Goal: Task Accomplishment & Management: Manage account settings

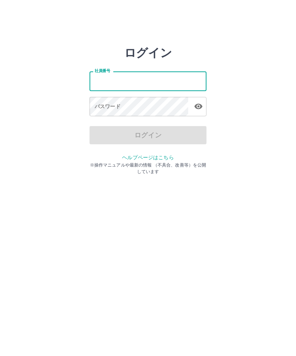
type input "*******"
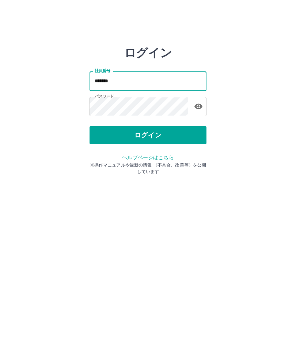
click at [153, 139] on button "ログイン" at bounding box center [147, 135] width 117 height 18
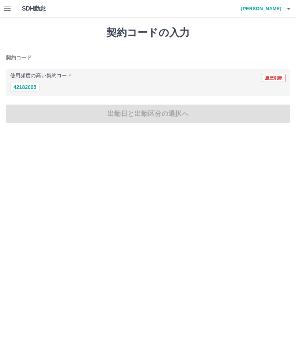
click at [293, 13] on button "button" at bounding box center [288, 9] width 15 height 18
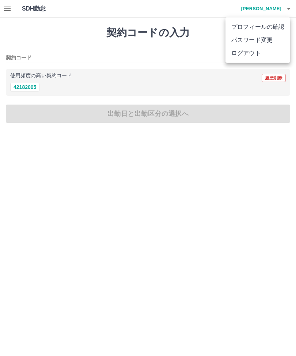
click at [255, 59] on li "ログアウト" at bounding box center [257, 53] width 65 height 13
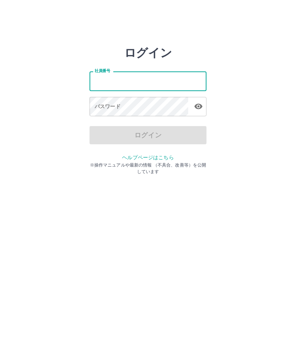
type input "*******"
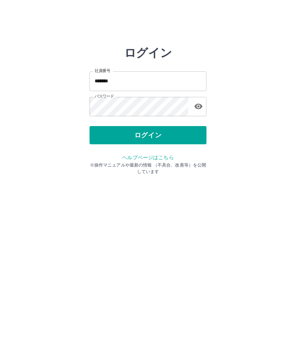
click at [157, 141] on button "ログイン" at bounding box center [147, 135] width 117 height 18
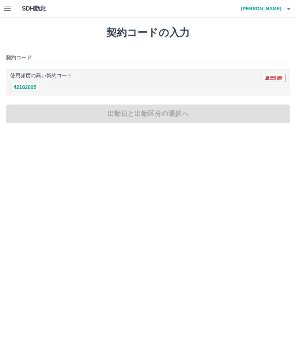
click at [5, 8] on icon "button" at bounding box center [7, 8] width 9 height 9
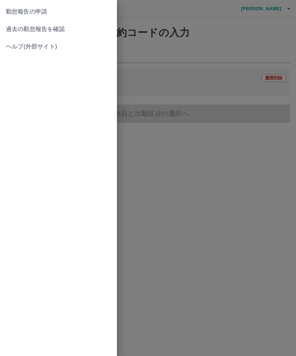
click at [53, 27] on span "過去の勤怠報告を確認" at bounding box center [58, 29] width 105 height 9
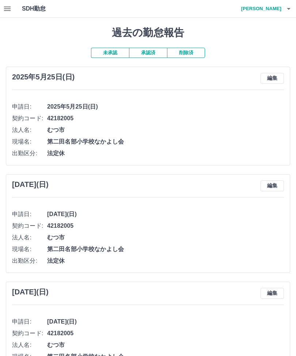
click at [153, 49] on button "承認済" at bounding box center [148, 53] width 38 height 10
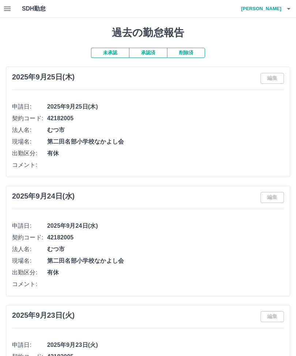
click at [286, 7] on icon "button" at bounding box center [288, 8] width 9 height 9
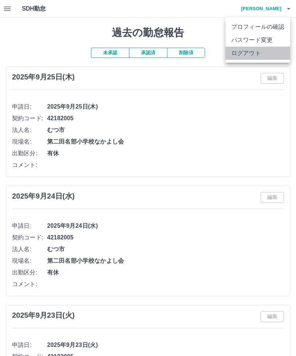
click at [248, 50] on li "ログアウト" at bounding box center [257, 53] width 65 height 13
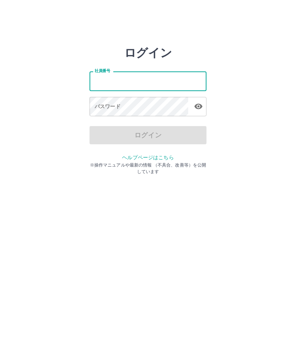
type input "*******"
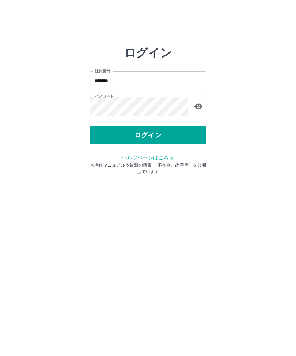
click at [151, 133] on button "ログイン" at bounding box center [147, 135] width 117 height 18
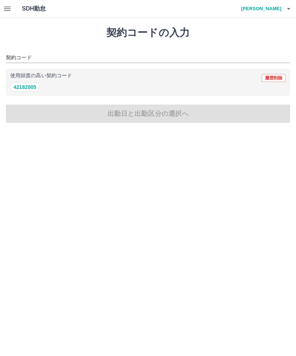
click at [5, 12] on icon "button" at bounding box center [7, 8] width 9 height 9
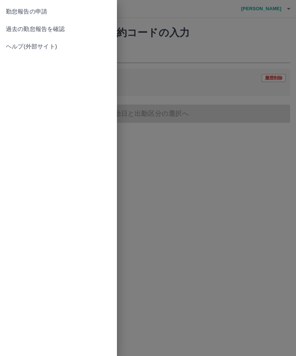
click at [25, 28] on span "過去の勤怠報告を確認" at bounding box center [58, 29] width 105 height 9
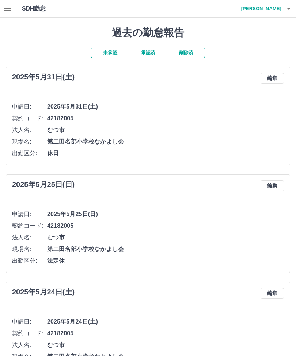
click at [151, 51] on button "承認済" at bounding box center [148, 53] width 38 height 10
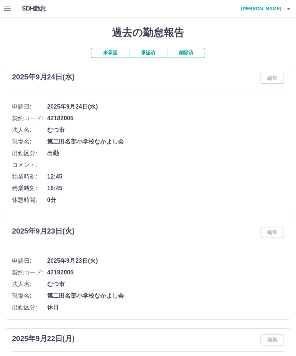
click at [292, 9] on icon "button" at bounding box center [288, 8] width 9 height 9
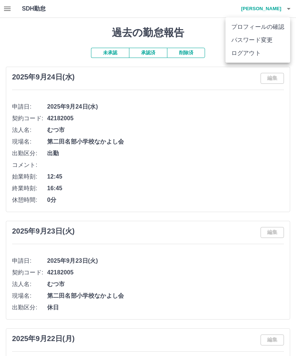
click at [255, 50] on li "ログアウト" at bounding box center [257, 53] width 65 height 13
